Goal: Transaction & Acquisition: Purchase product/service

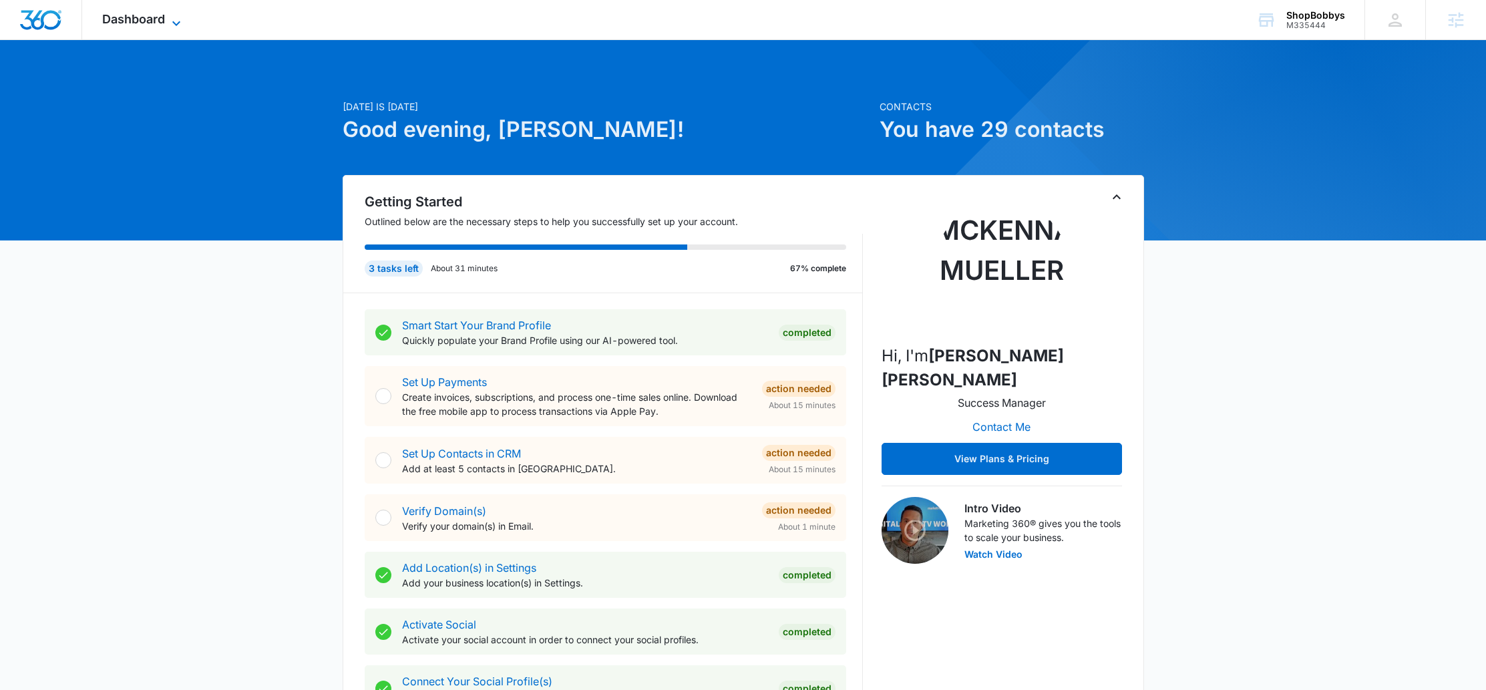
click at [146, 19] on span "Dashboard" at bounding box center [133, 19] width 63 height 14
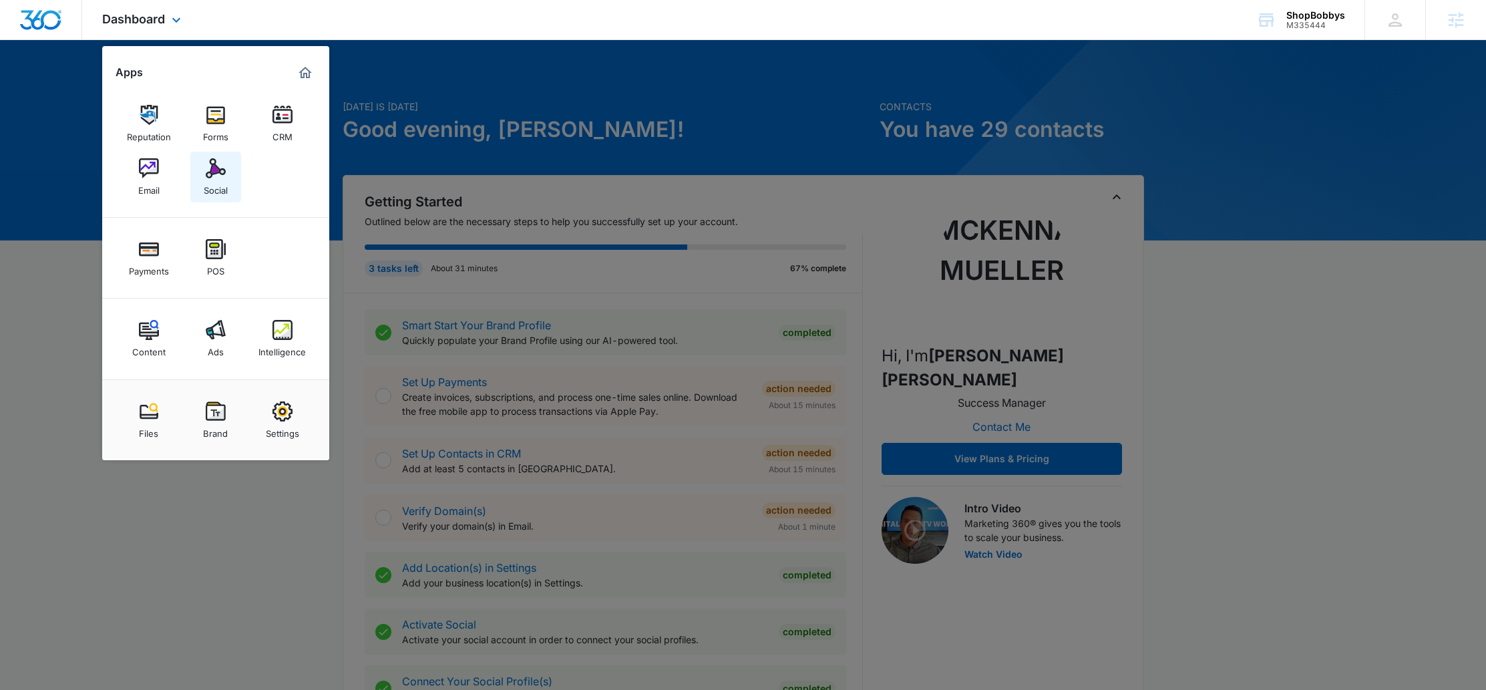
click at [222, 165] on img at bounding box center [216, 168] width 20 height 20
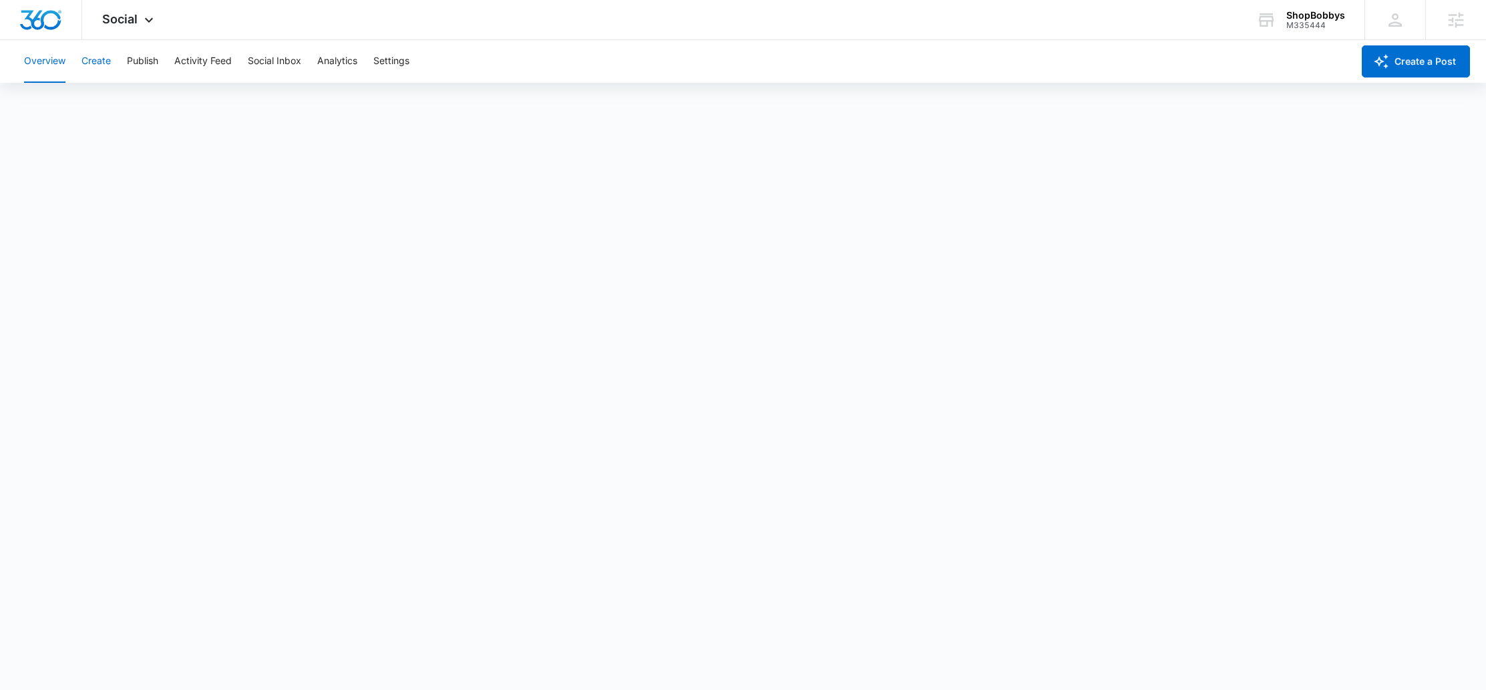
click at [77, 66] on div "Overview Create Publish Activity Feed Social Inbox Analytics Settings" at bounding box center [684, 61] width 1336 height 43
click at [88, 63] on button "Create" at bounding box center [95, 61] width 29 height 43
click at [158, 62] on button "Publish" at bounding box center [142, 61] width 31 height 43
click at [149, 110] on div "Calendar Schedules" at bounding box center [743, 101] width 1454 height 37
click at [116, 102] on button "Schedules" at bounding box center [101, 101] width 45 height 37
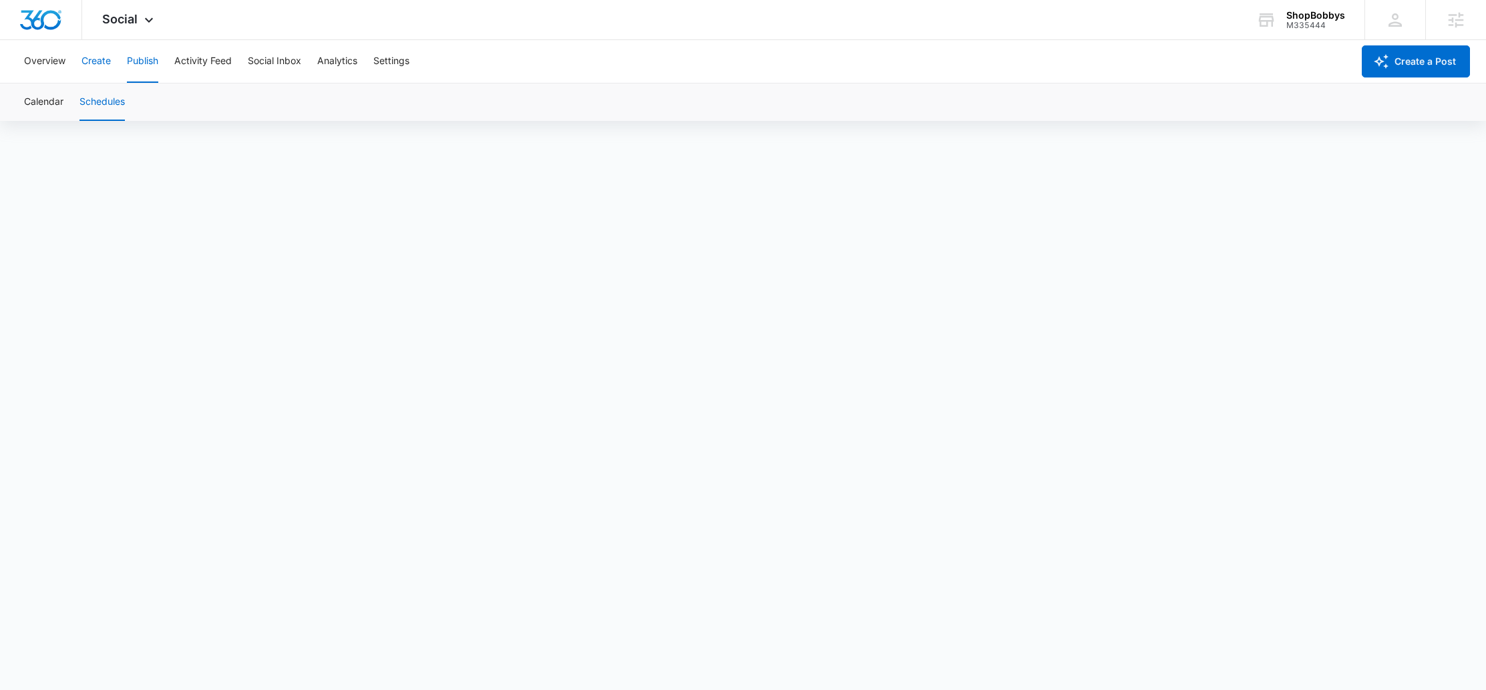
click at [89, 65] on button "Create" at bounding box center [95, 61] width 29 height 43
click at [132, 105] on button "Approvals" at bounding box center [130, 101] width 45 height 37
click at [72, 93] on button "Content Library" at bounding box center [58, 101] width 68 height 37
click at [136, 57] on button "Publish" at bounding box center [142, 61] width 31 height 43
click at [78, 106] on div "Calendar Schedules" at bounding box center [743, 101] width 1454 height 37
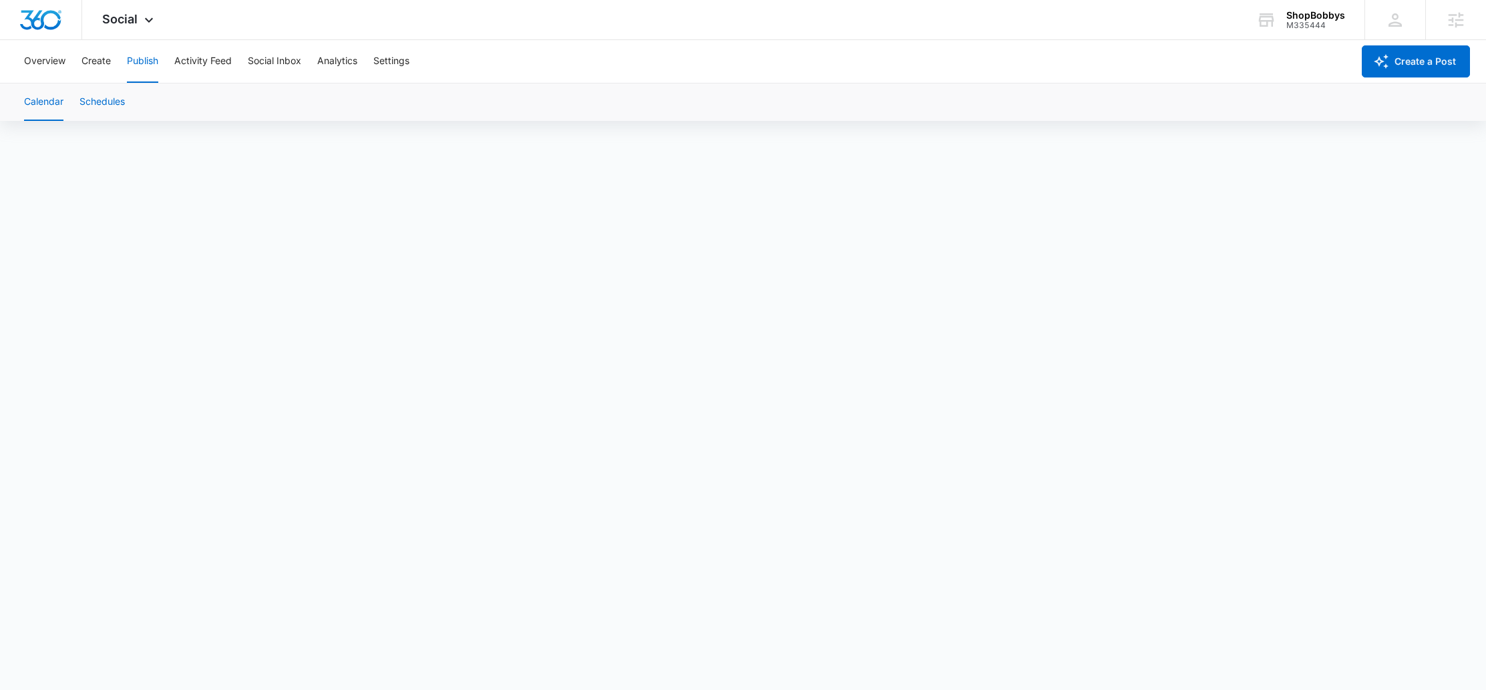
click at [90, 105] on button "Schedules" at bounding box center [101, 101] width 45 height 37
click at [55, 107] on button "Calendar" at bounding box center [43, 101] width 39 height 37
click at [101, 59] on button "Create" at bounding box center [95, 61] width 29 height 43
click at [136, 99] on button "Approvals" at bounding box center [130, 101] width 45 height 37
click at [130, 57] on button "Publish" at bounding box center [142, 61] width 31 height 43
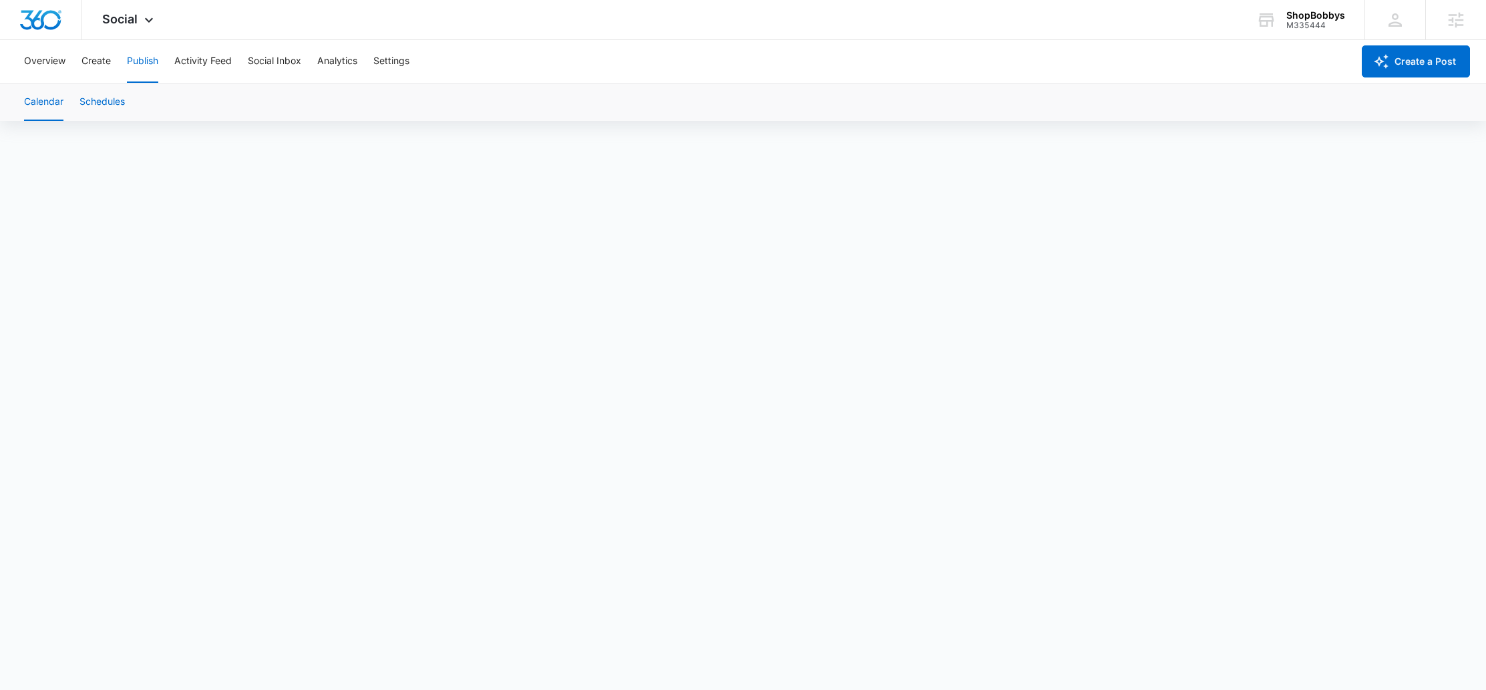
click at [92, 101] on button "Schedules" at bounding box center [101, 101] width 45 height 37
click at [50, 94] on button "Calendar" at bounding box center [43, 101] width 39 height 37
click at [100, 51] on button "Create" at bounding box center [95, 61] width 29 height 43
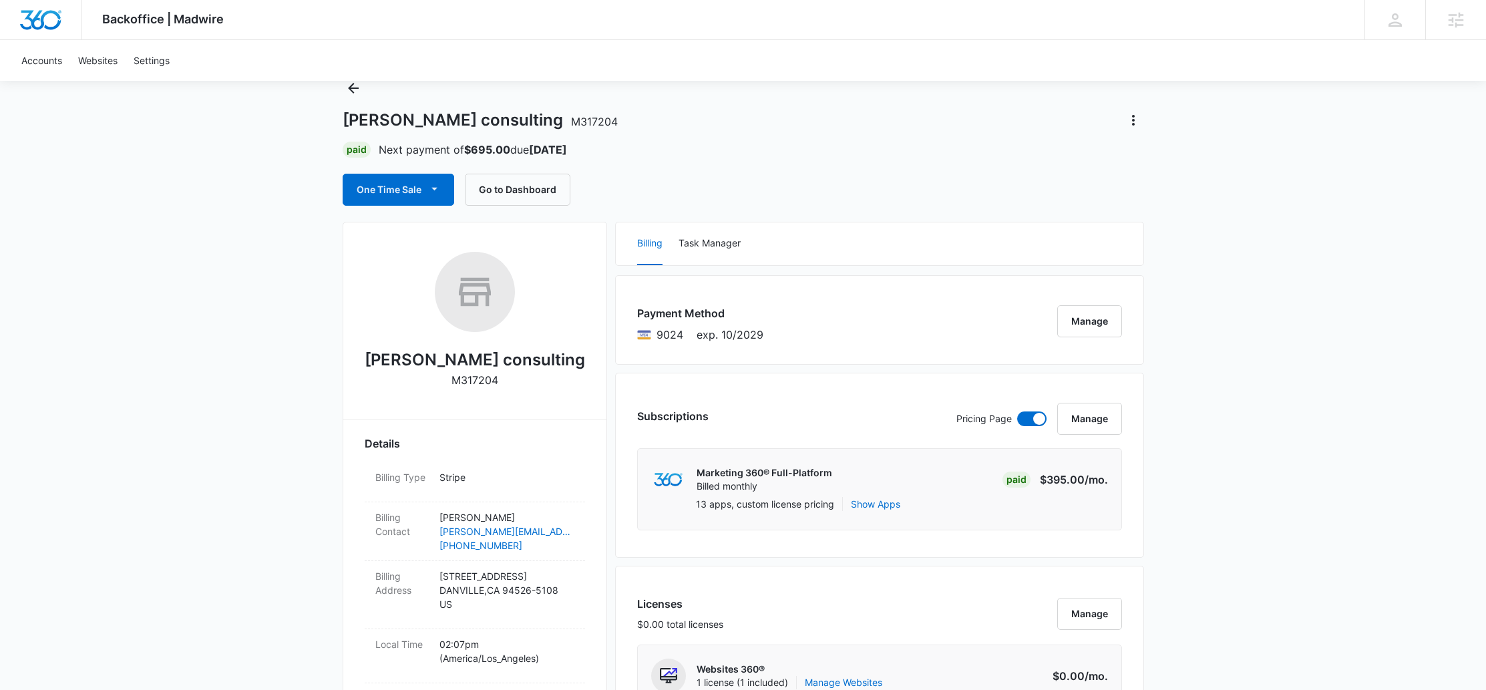
scroll to position [39, 0]
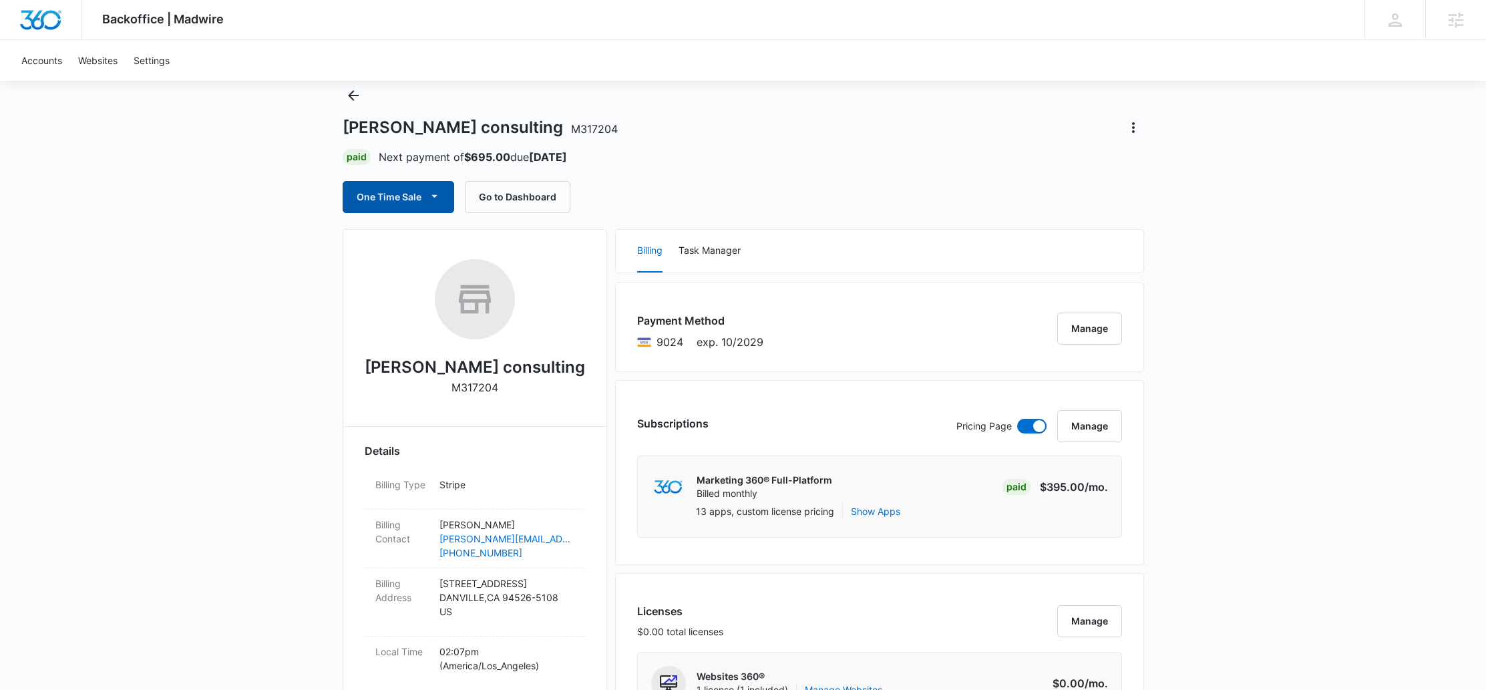
click at [413, 201] on button "One Time Sale" at bounding box center [398, 197] width 111 height 32
click at [819, 200] on div "One Time Sale Run One-Time Payment Schedule One-Time Payments Go to Dashboard" at bounding box center [743, 197] width 801 height 32
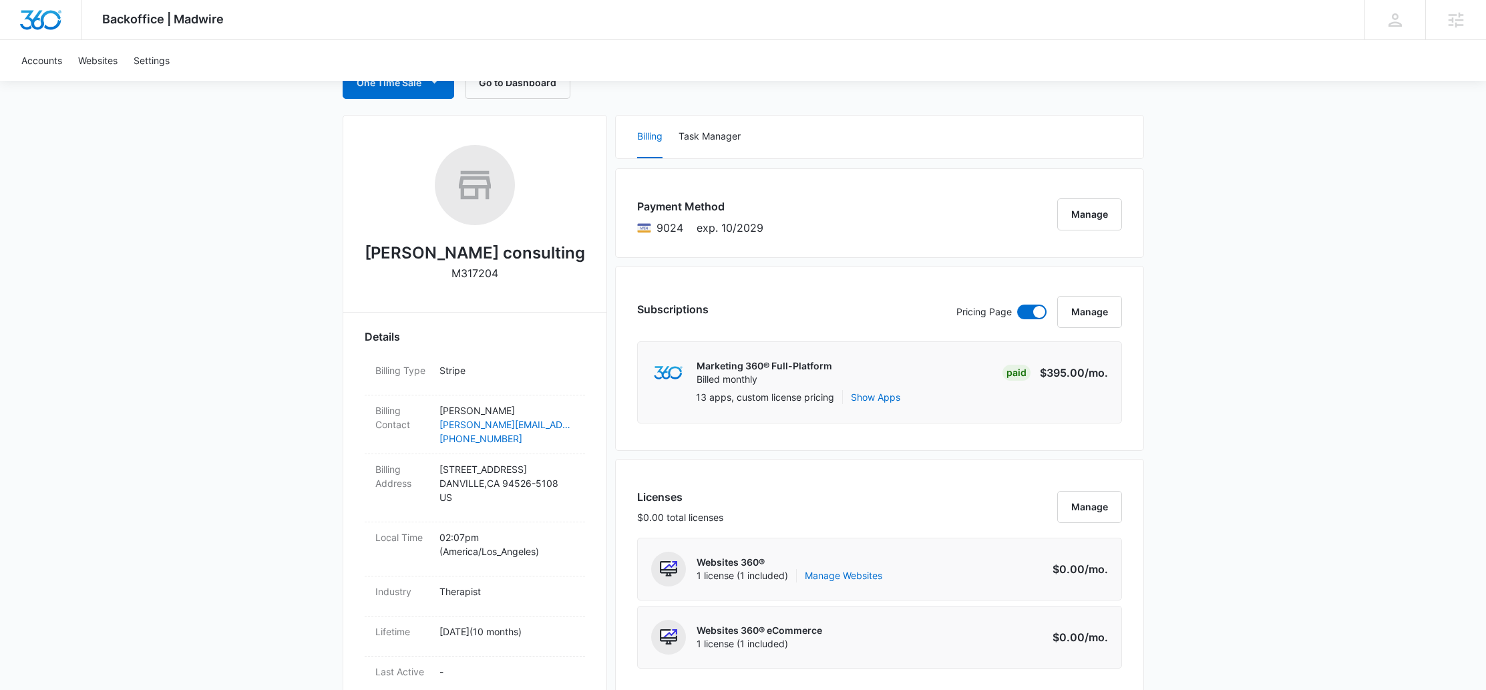
scroll to position [28, 0]
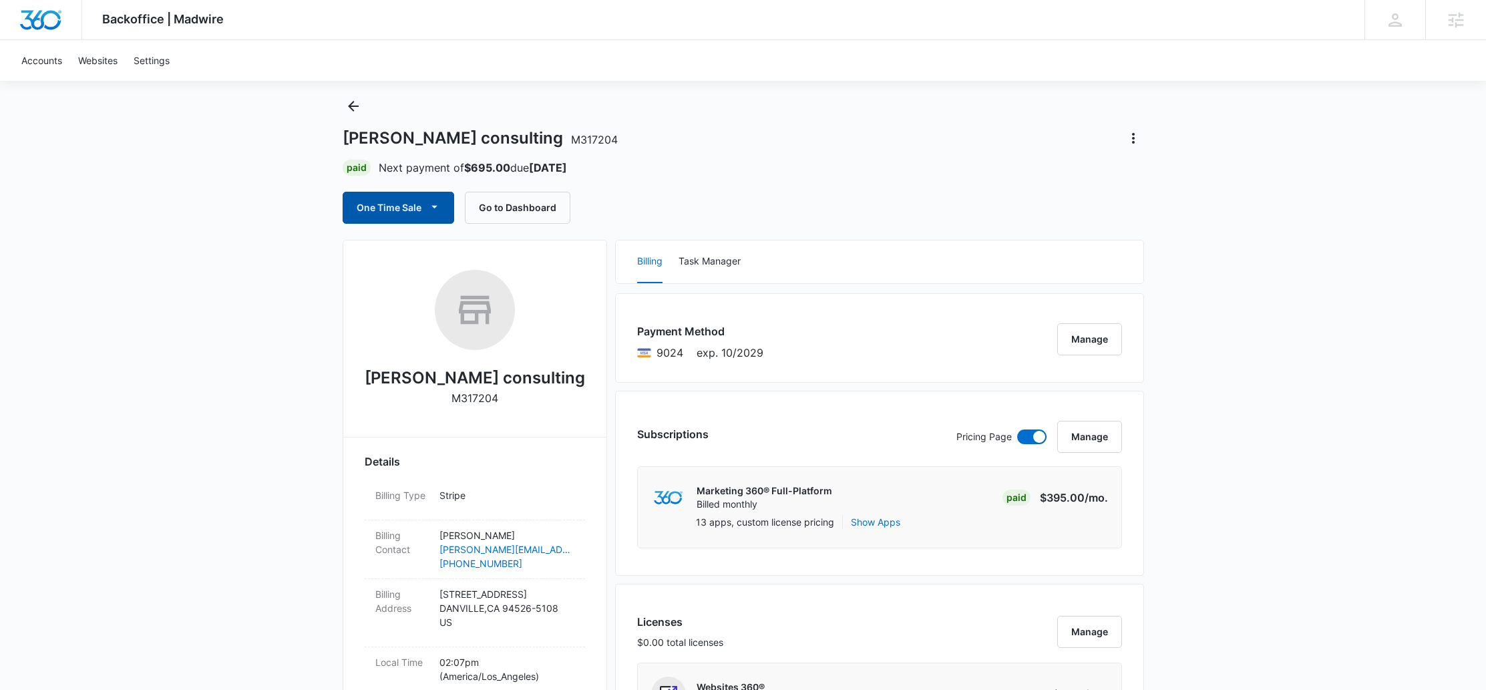
click at [406, 203] on button "One Time Sale" at bounding box center [398, 208] width 111 height 32
click at [458, 246] on div "Run One-Time Payment" at bounding box center [436, 253] width 154 height 14
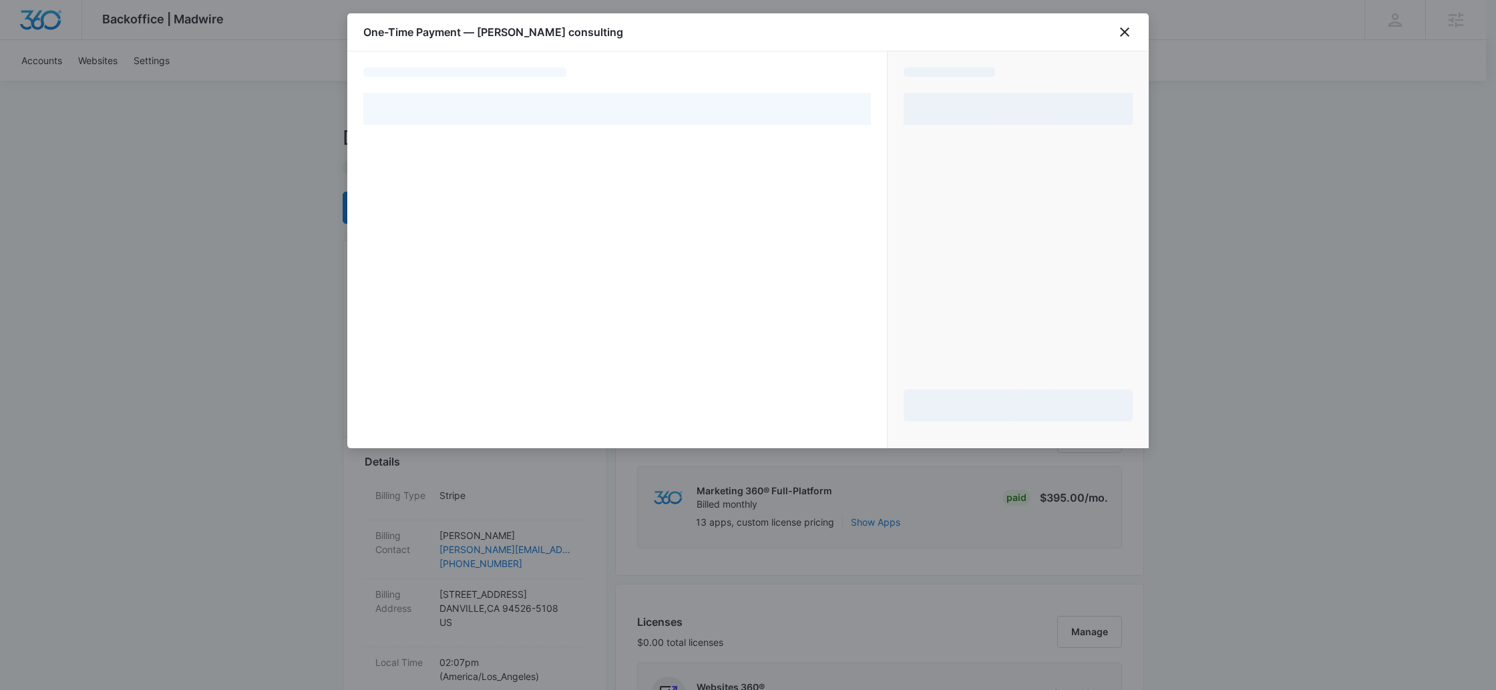
select select "pm_1QUakhA4n8RTgNjUzsYAoleZ"
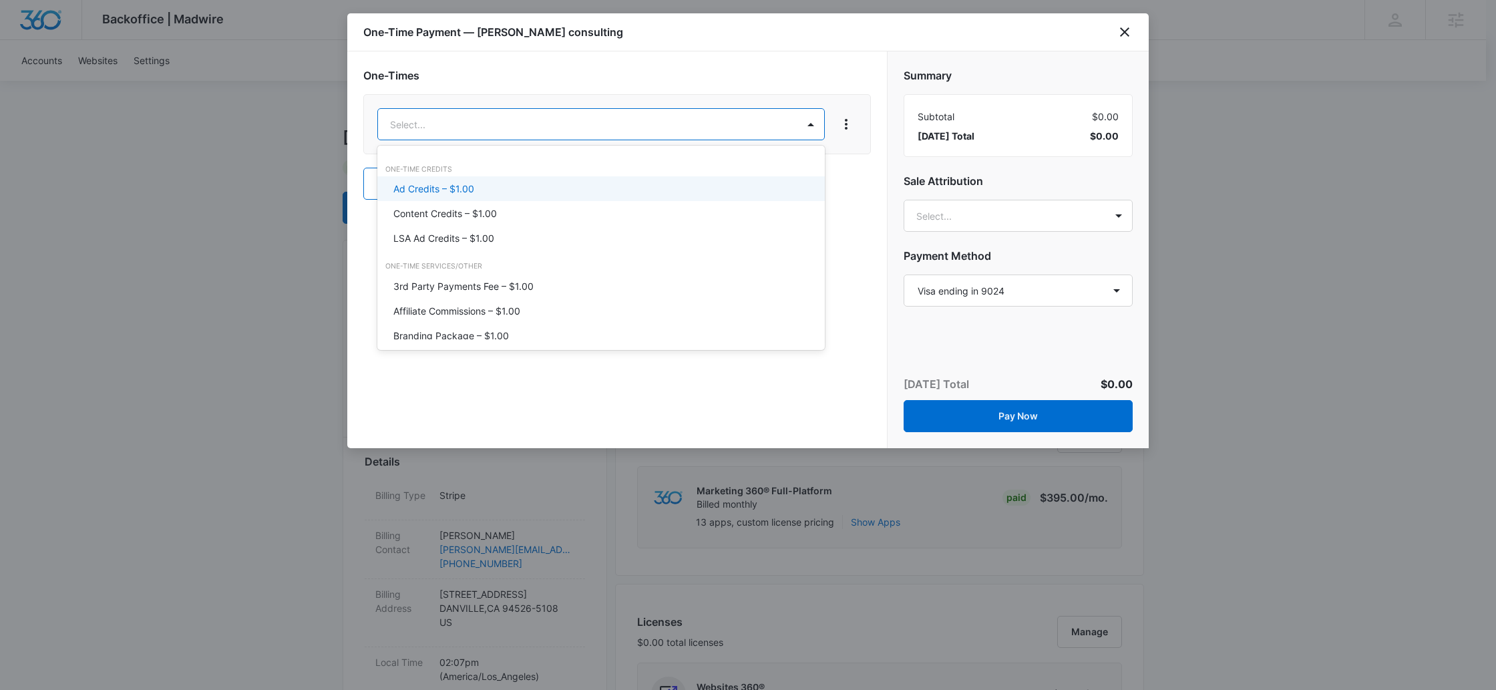
click at [461, 190] on p "Ad Credits – $1.00" at bounding box center [433, 189] width 81 height 14
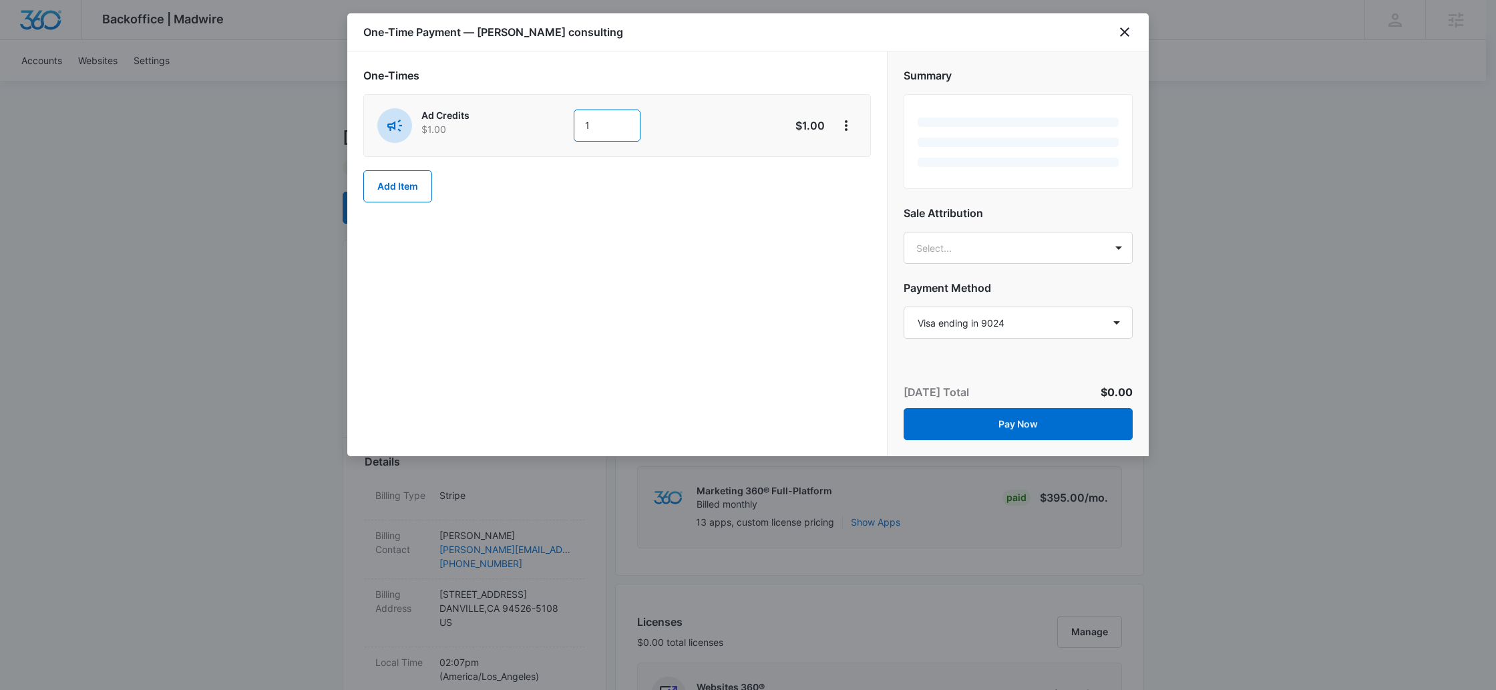
click at [640, 124] on input "1" at bounding box center [607, 125] width 67 height 32
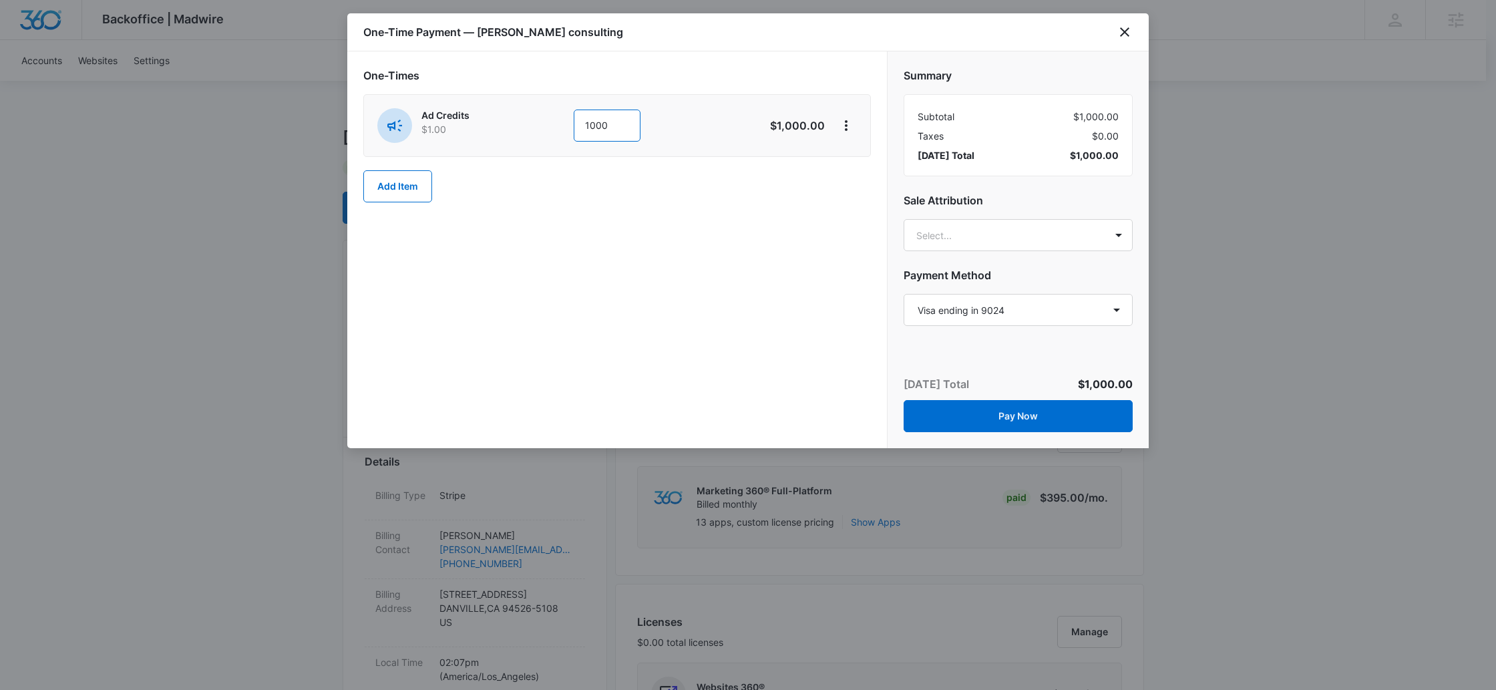
type input "1000"
click at [588, 198] on div "One-Times Ad Credits $1.00 1000 $1,000.00 Add Item" at bounding box center [616, 134] width 507 height 135
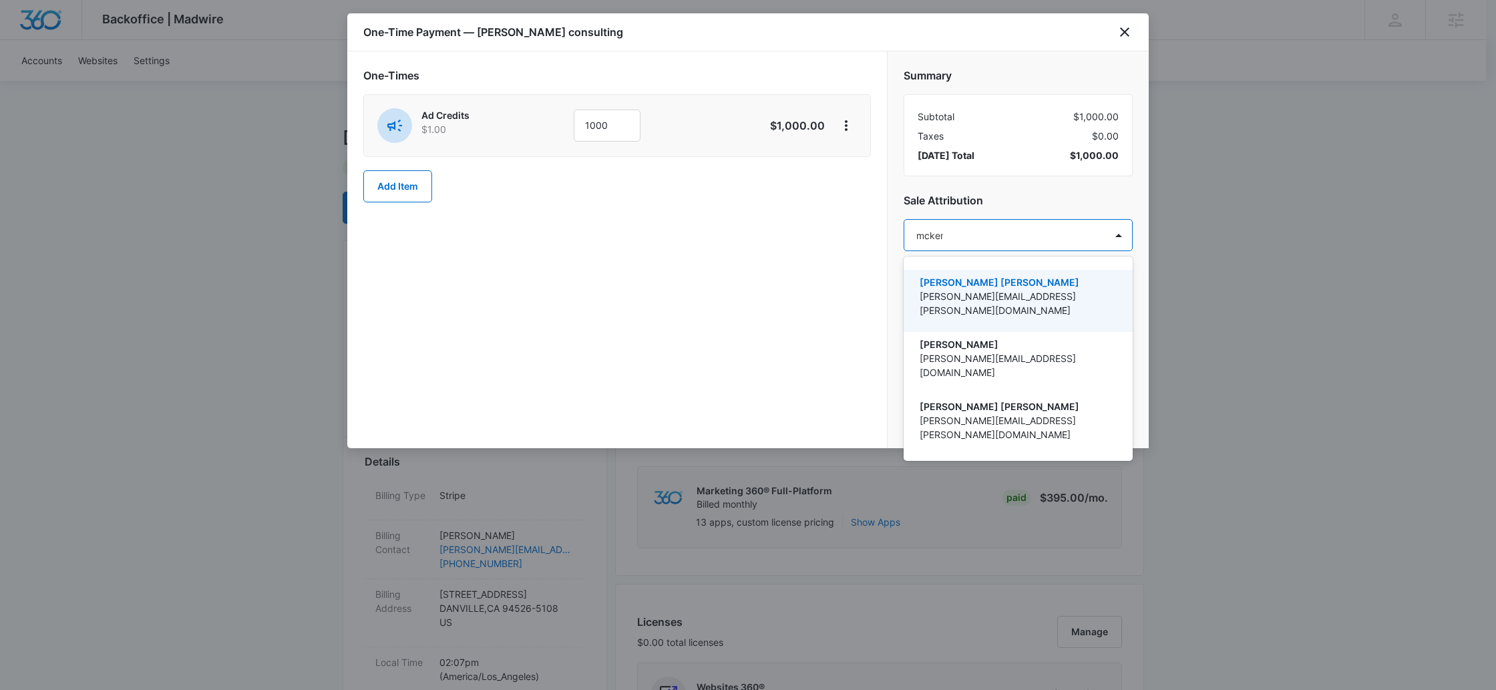
type input "mckenn"
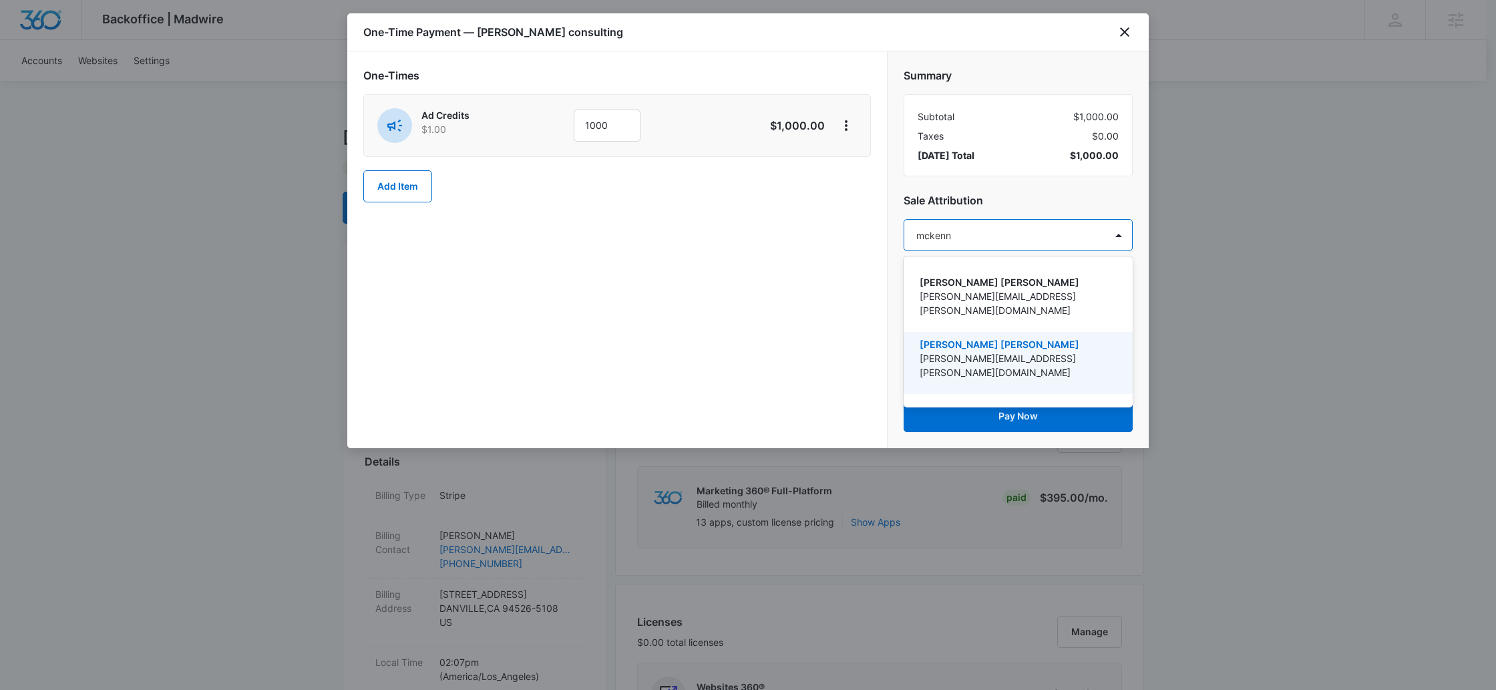
click at [1034, 351] on p "[PERSON_NAME][EMAIL_ADDRESS][PERSON_NAME][DOMAIN_NAME]" at bounding box center [1016, 365] width 194 height 28
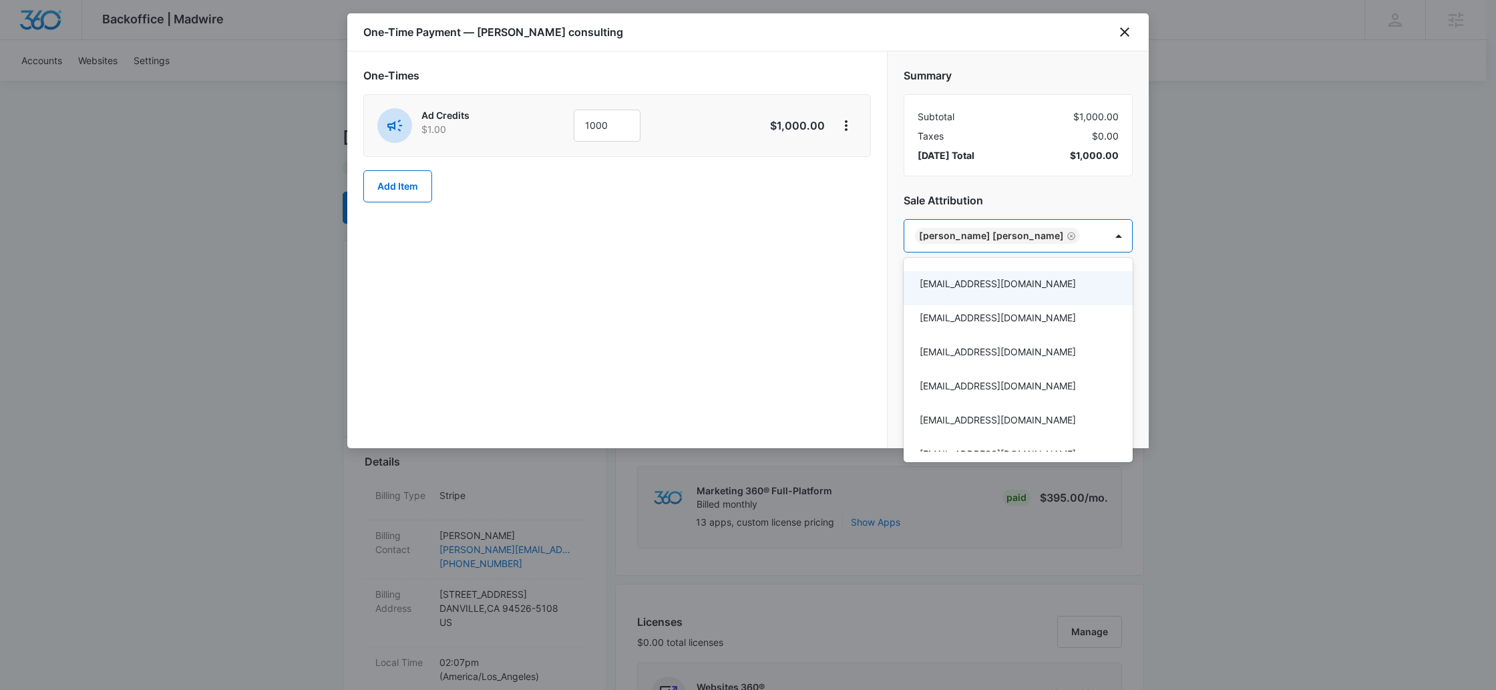
click at [1045, 202] on div at bounding box center [748, 345] width 1496 height 690
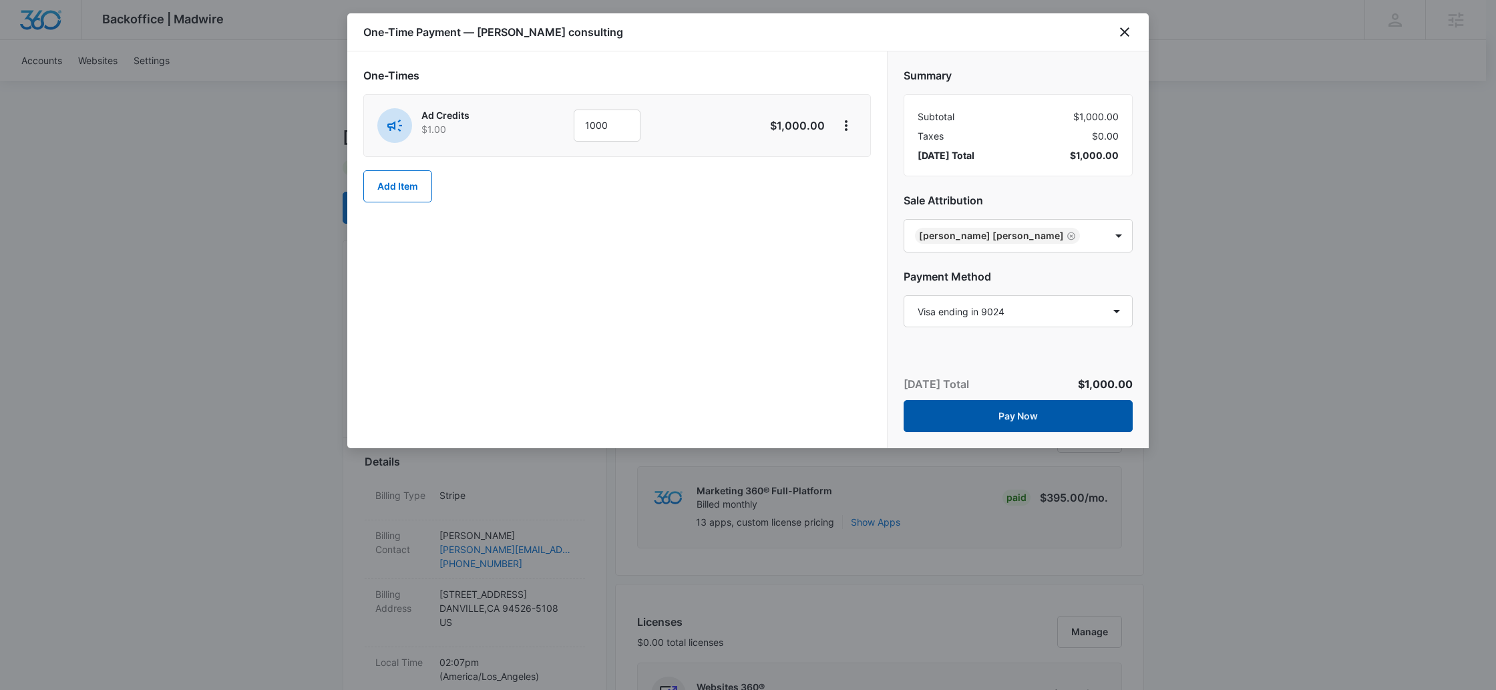
click at [1080, 417] on button "Pay Now" at bounding box center [1017, 416] width 229 height 32
